Goal: Use online tool/utility: Utilize a website feature to perform a specific function

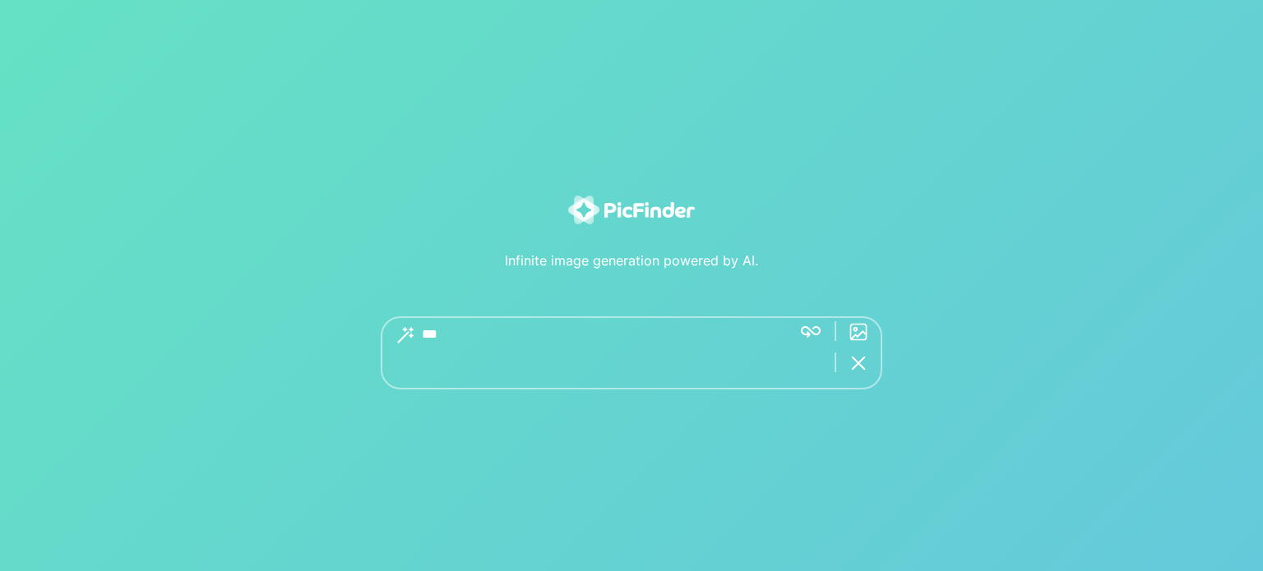
type textarea "***"
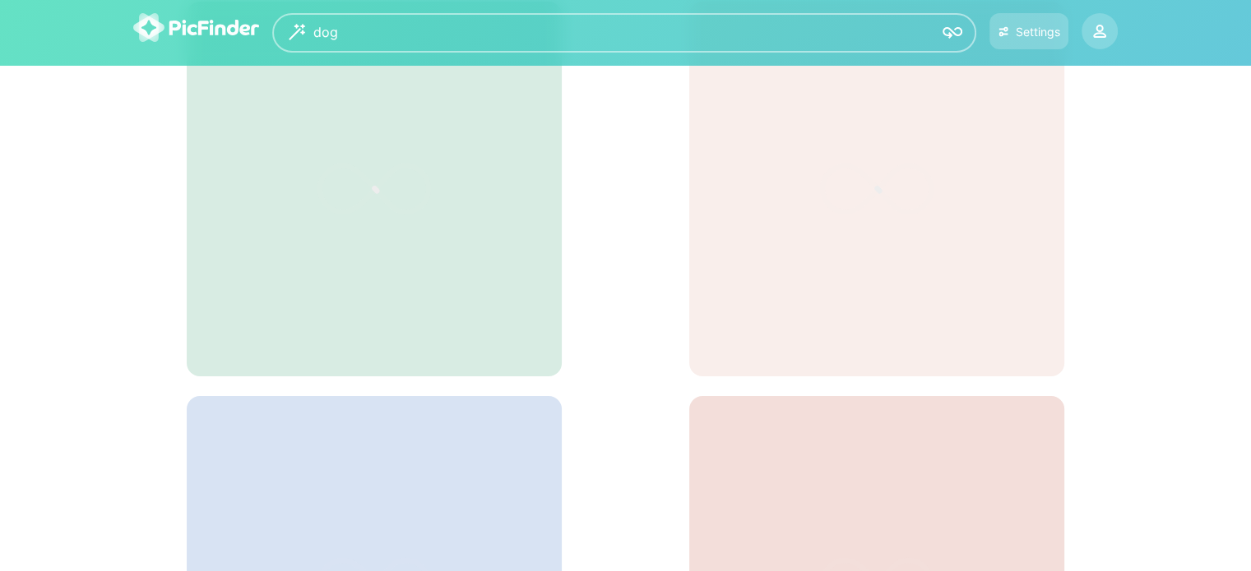
scroll to position [82, 0]
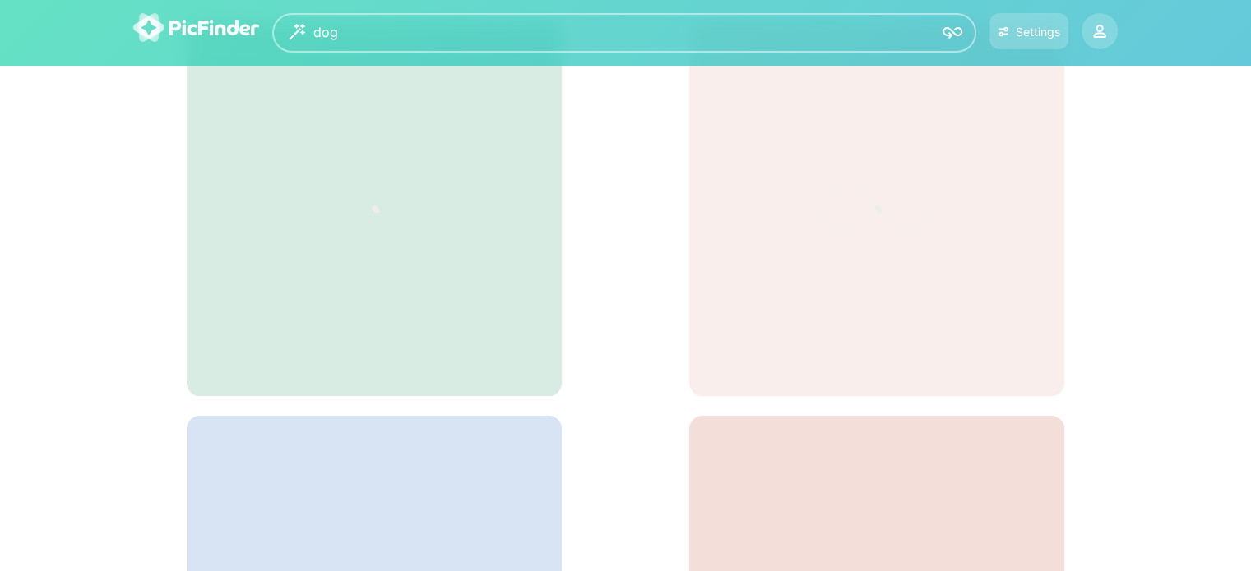
click at [942, 29] on img at bounding box center [952, 33] width 20 height 20
click at [948, 29] on img at bounding box center [952, 33] width 20 height 20
click at [1121, 28] on div "dog *** Settings" at bounding box center [625, 32] width 1020 height 39
click at [1113, 29] on div at bounding box center [1099, 31] width 33 height 33
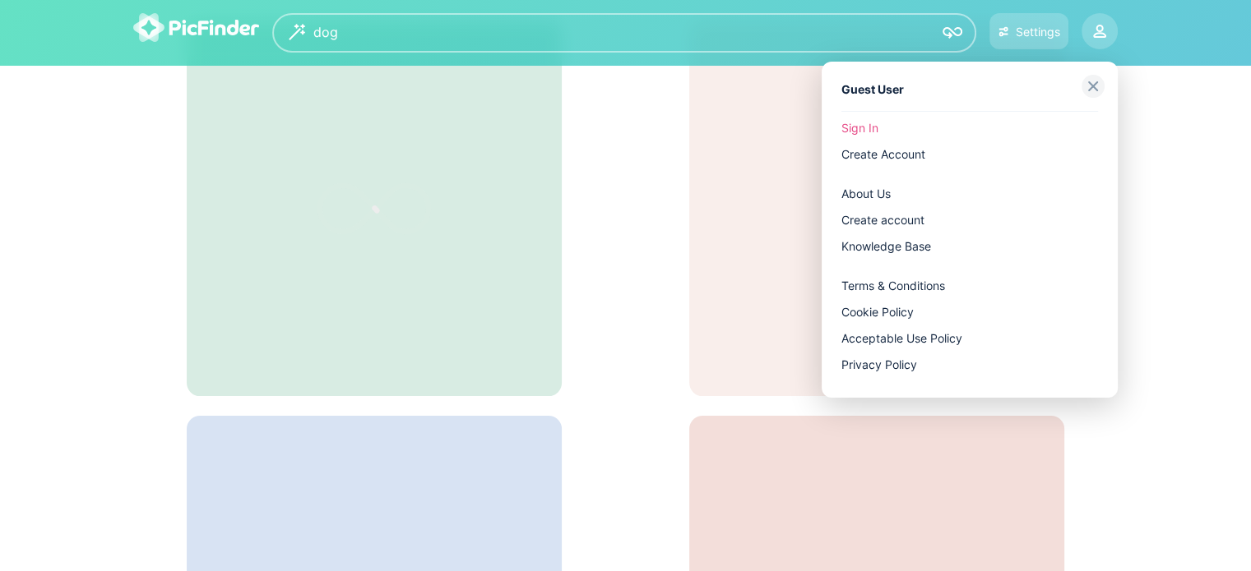
click at [1033, 41] on div at bounding box center [625, 285] width 1251 height 571
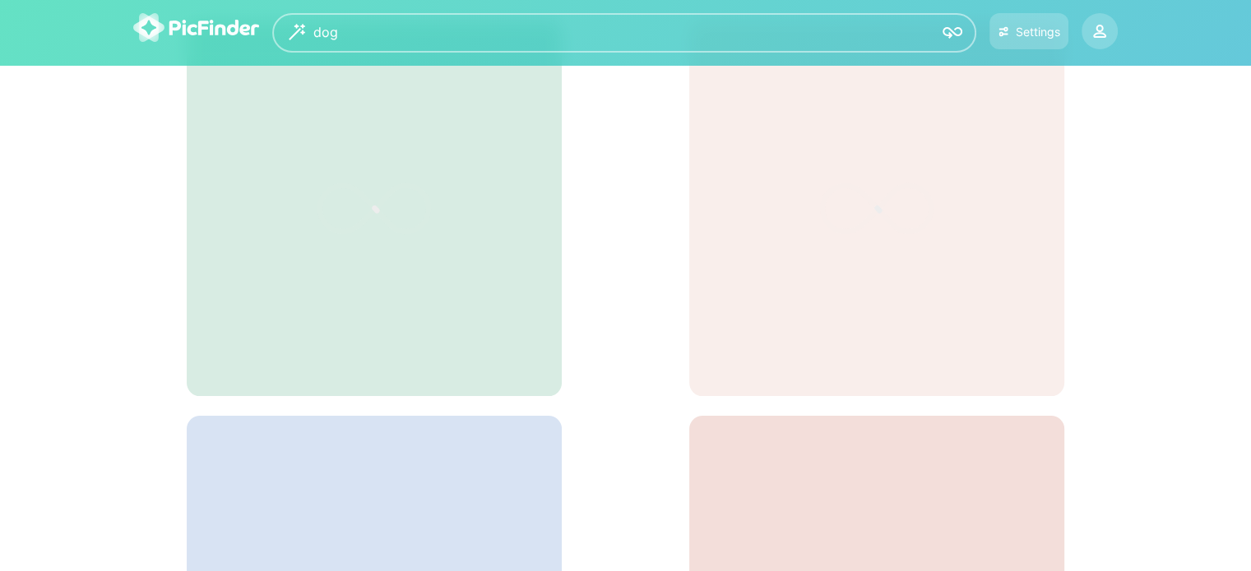
click at [1033, 41] on button "Settings" at bounding box center [1028, 31] width 79 height 36
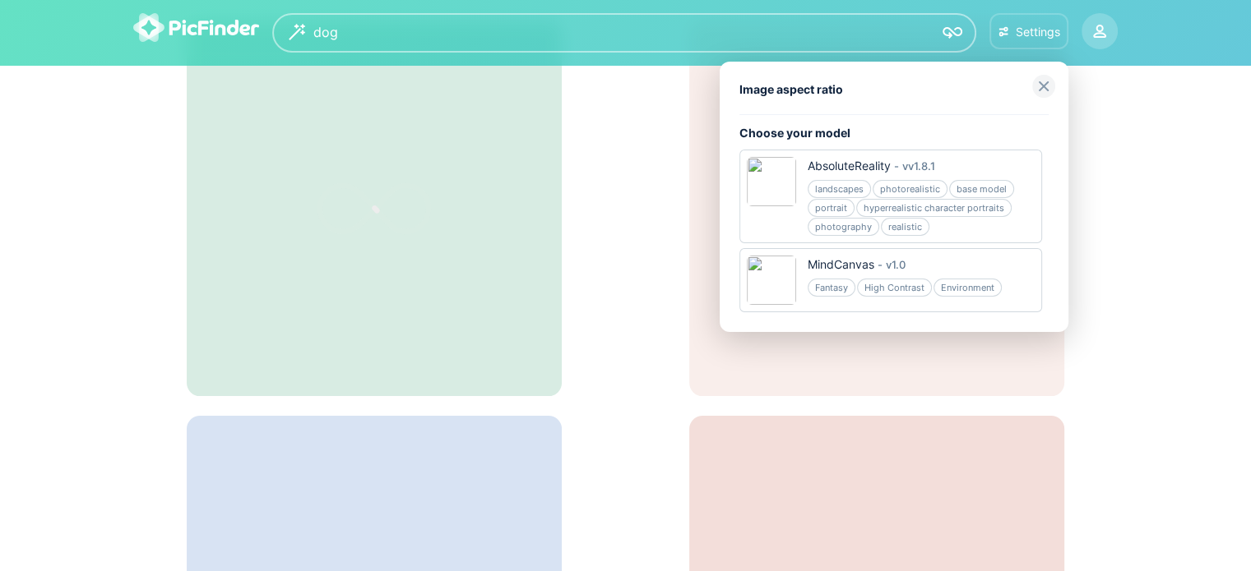
click at [445, 245] on div at bounding box center [625, 285] width 1251 height 571
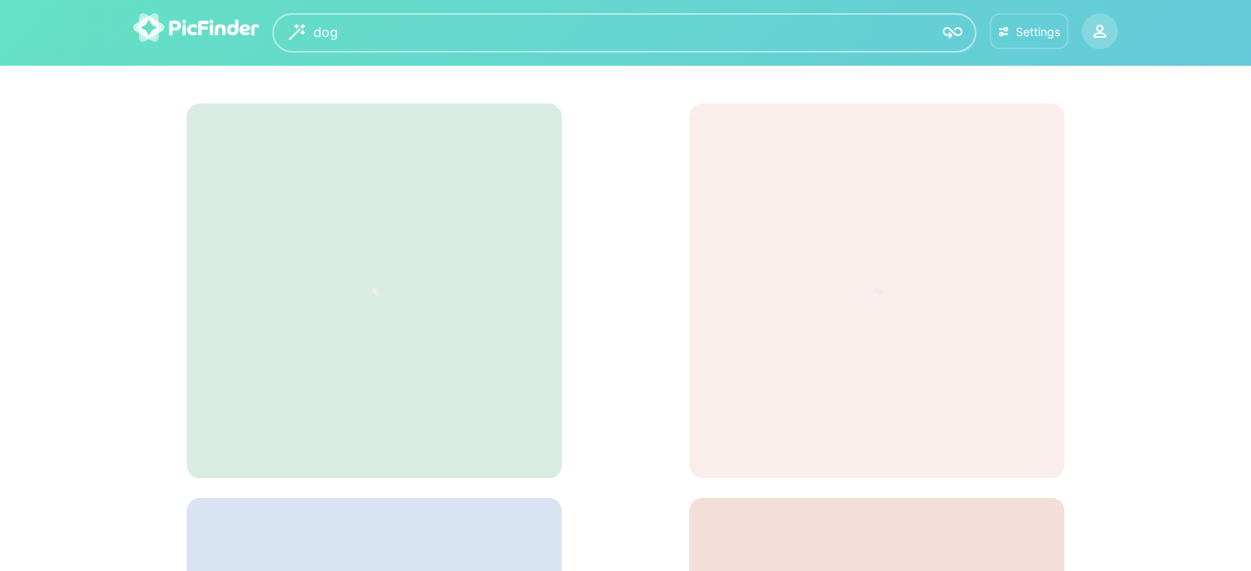
click at [1001, 15] on button "Settings" at bounding box center [1028, 31] width 79 height 36
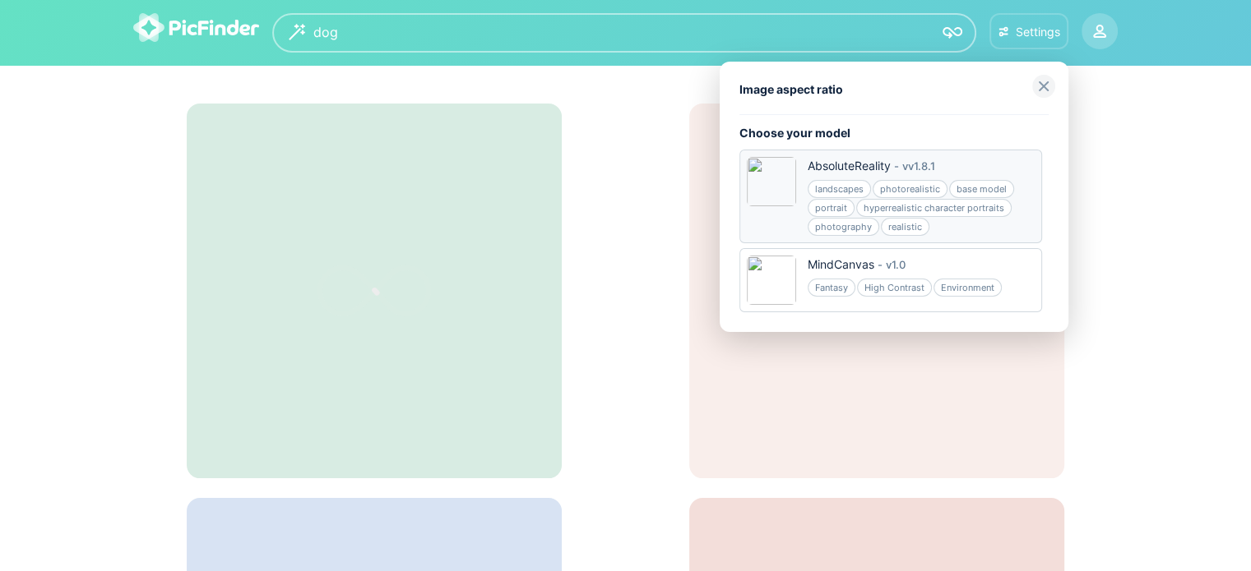
click at [830, 181] on div "landscapes" at bounding box center [838, 189] width 63 height 18
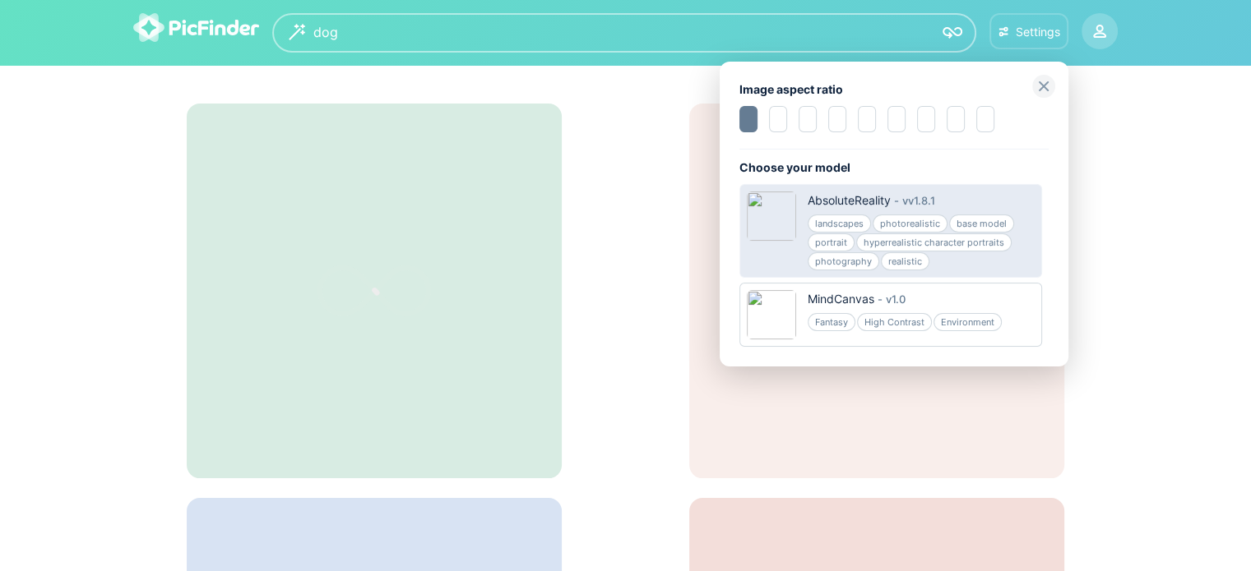
click at [835, 203] on div "Image aspect ratio Choose your model AbsoluteReality - v v1.8.1 landscapes phot…" at bounding box center [893, 214] width 349 height 305
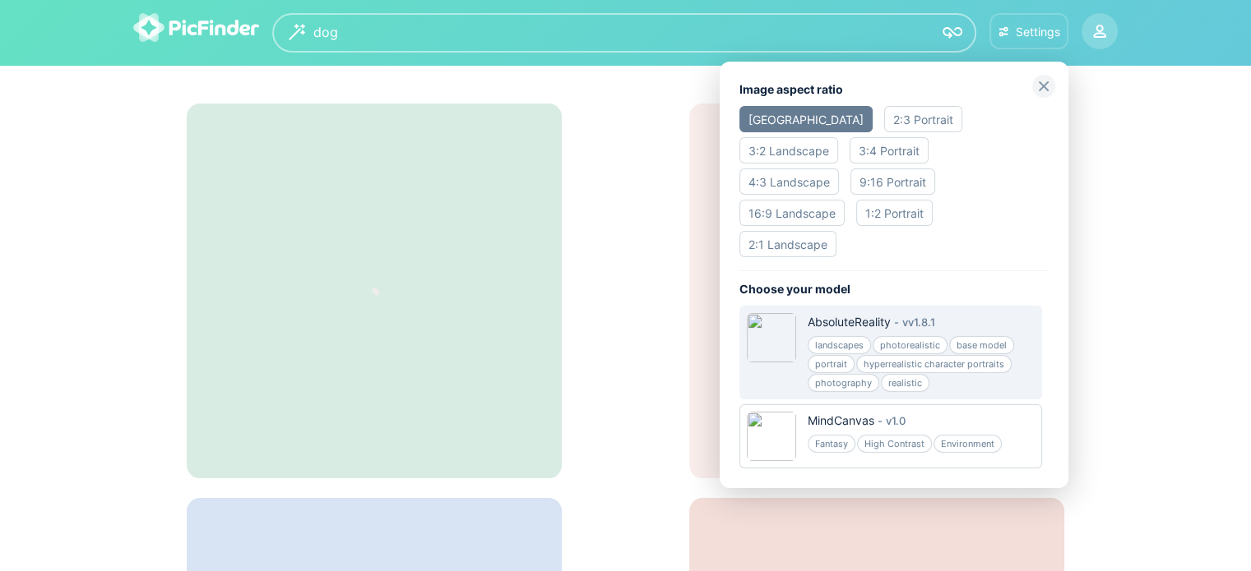
click at [872, 200] on div "1:2 Portrait" at bounding box center [894, 213] width 76 height 26
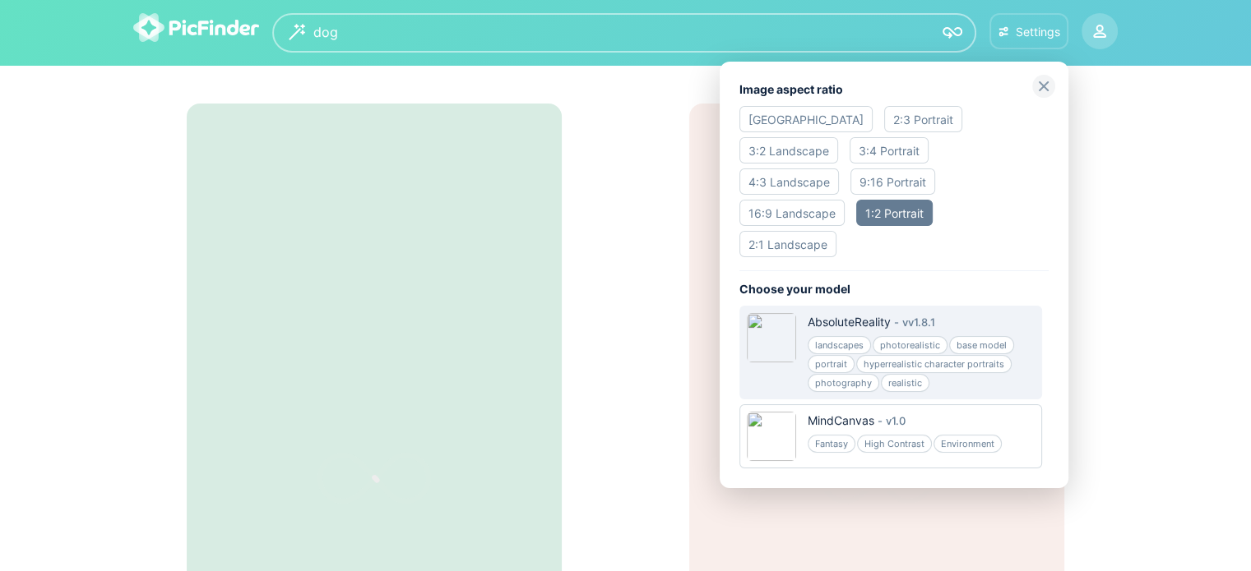
click at [872, 136] on div "512x Square 2:3 Portrait 3:2 Landscape 3:4 Portrait 4:3 Landscape 9:16 Portrait…" at bounding box center [893, 188] width 309 height 164
click at [884, 130] on div "2:3 Portrait" at bounding box center [923, 119] width 78 height 26
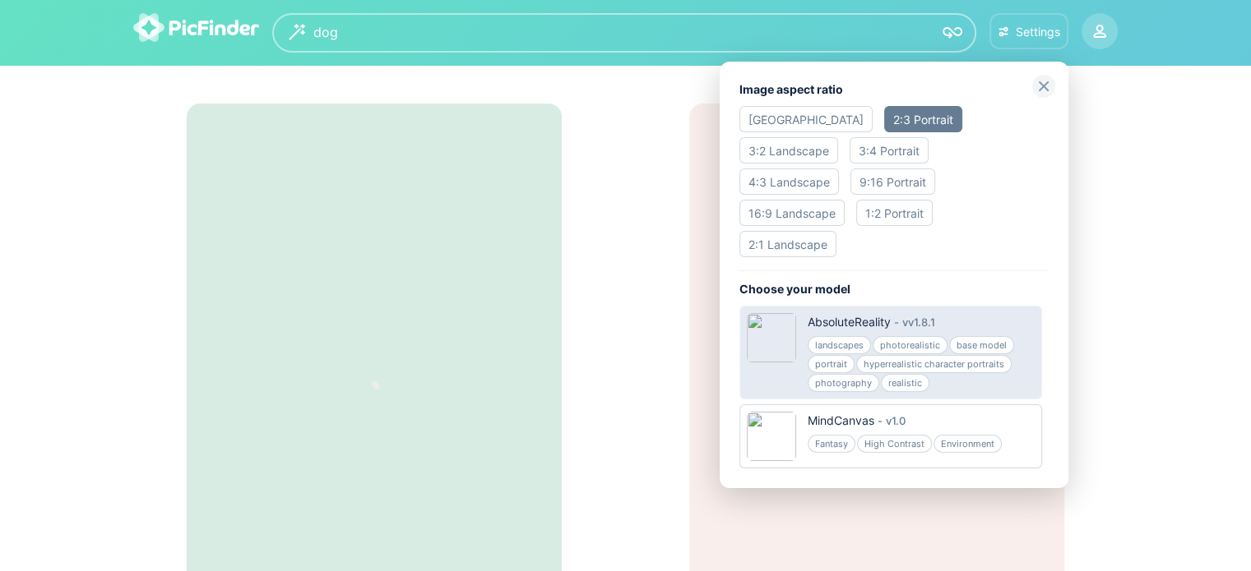
click at [893, 374] on div "realistic" at bounding box center [905, 383] width 49 height 18
click at [1142, 197] on div at bounding box center [625, 285] width 1251 height 571
